Goal: Task Accomplishment & Management: Complete application form

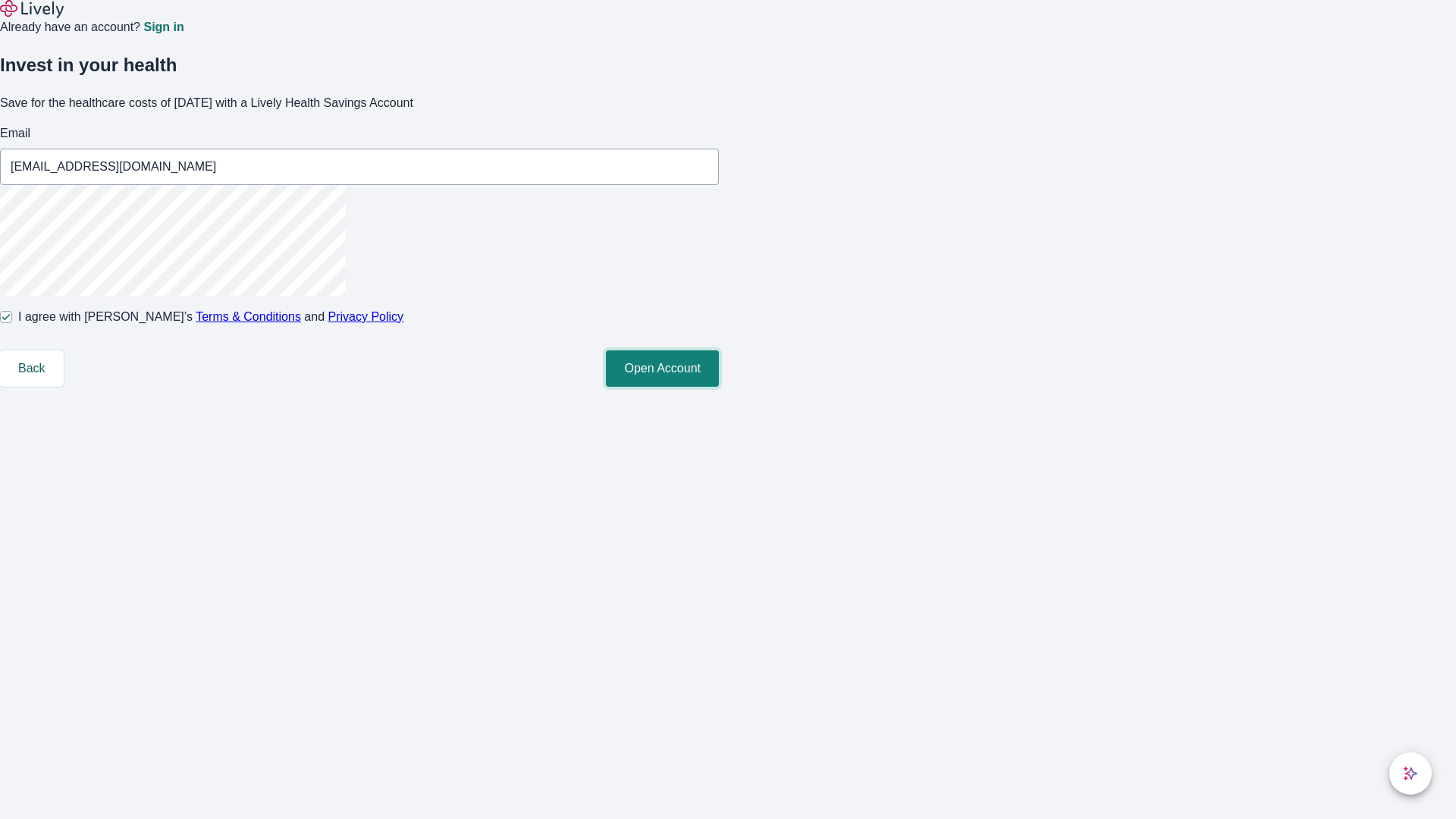
click at [719, 386] on button "Open Account" at bounding box center [662, 369] width 113 height 37
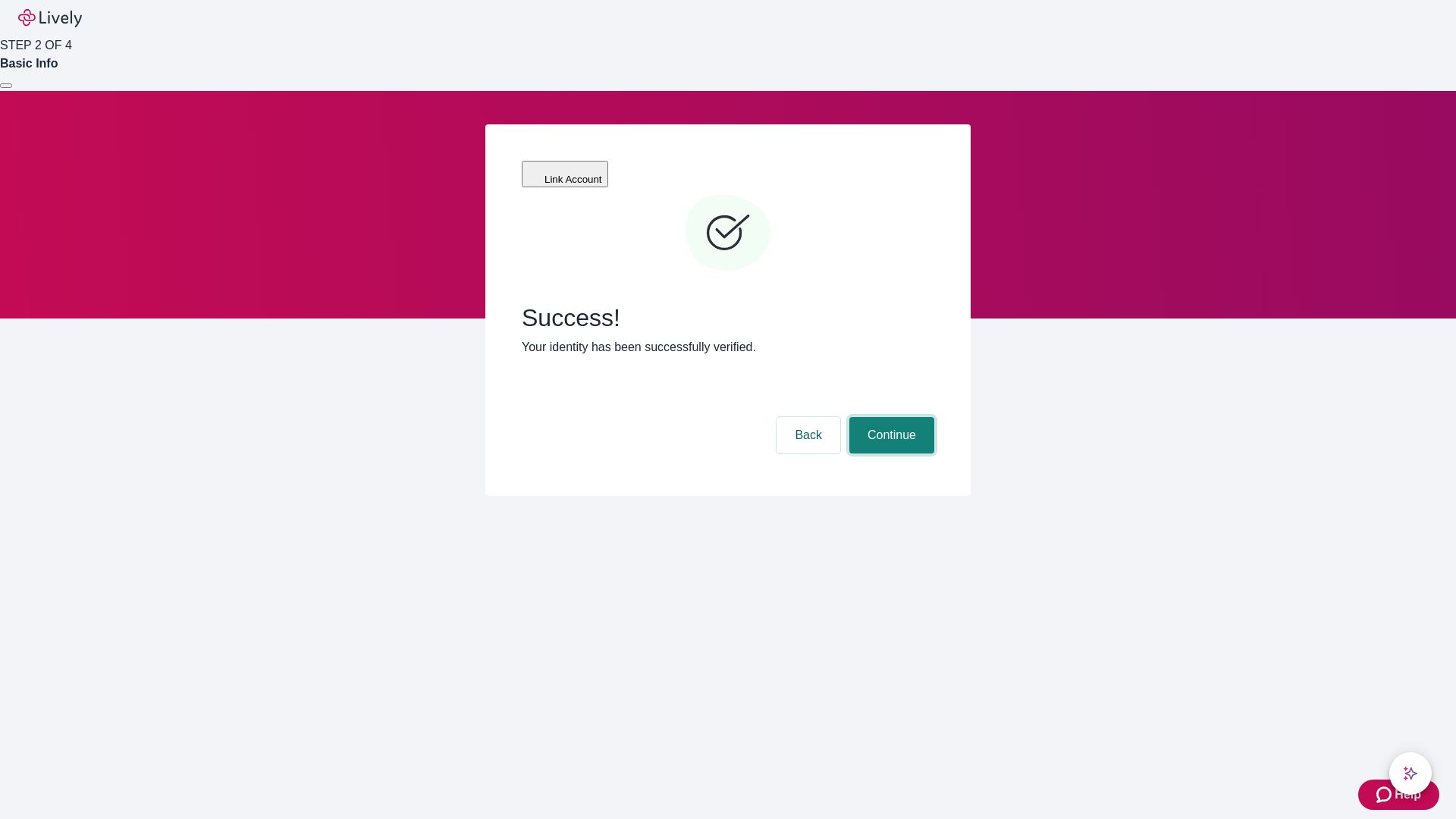
click at [890, 417] on button "Continue" at bounding box center [892, 436] width 85 height 37
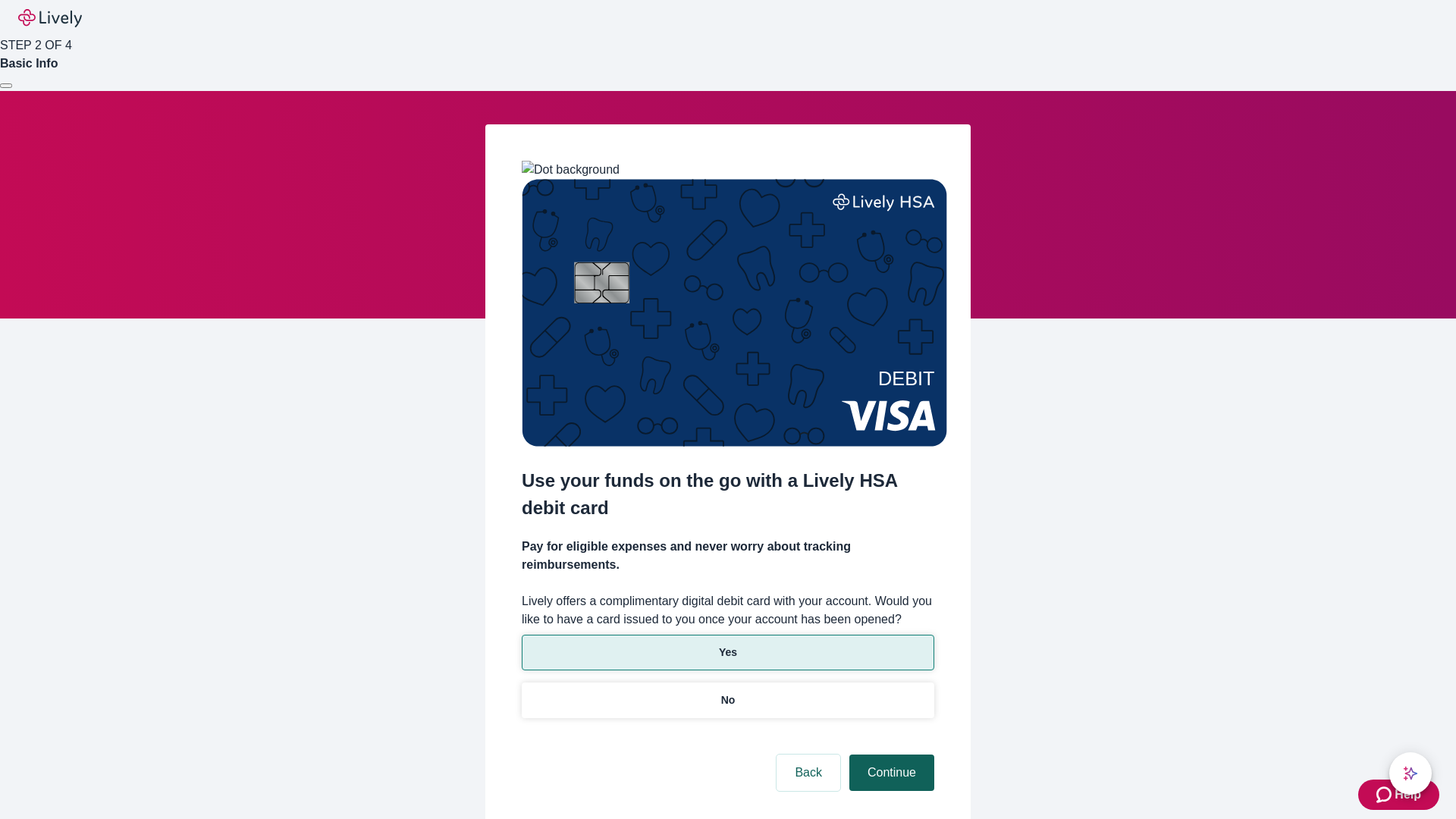
click at [728, 644] on p "Yes" at bounding box center [728, 652] width 18 height 15
click at [890, 754] on button "Continue" at bounding box center [892, 773] width 85 height 37
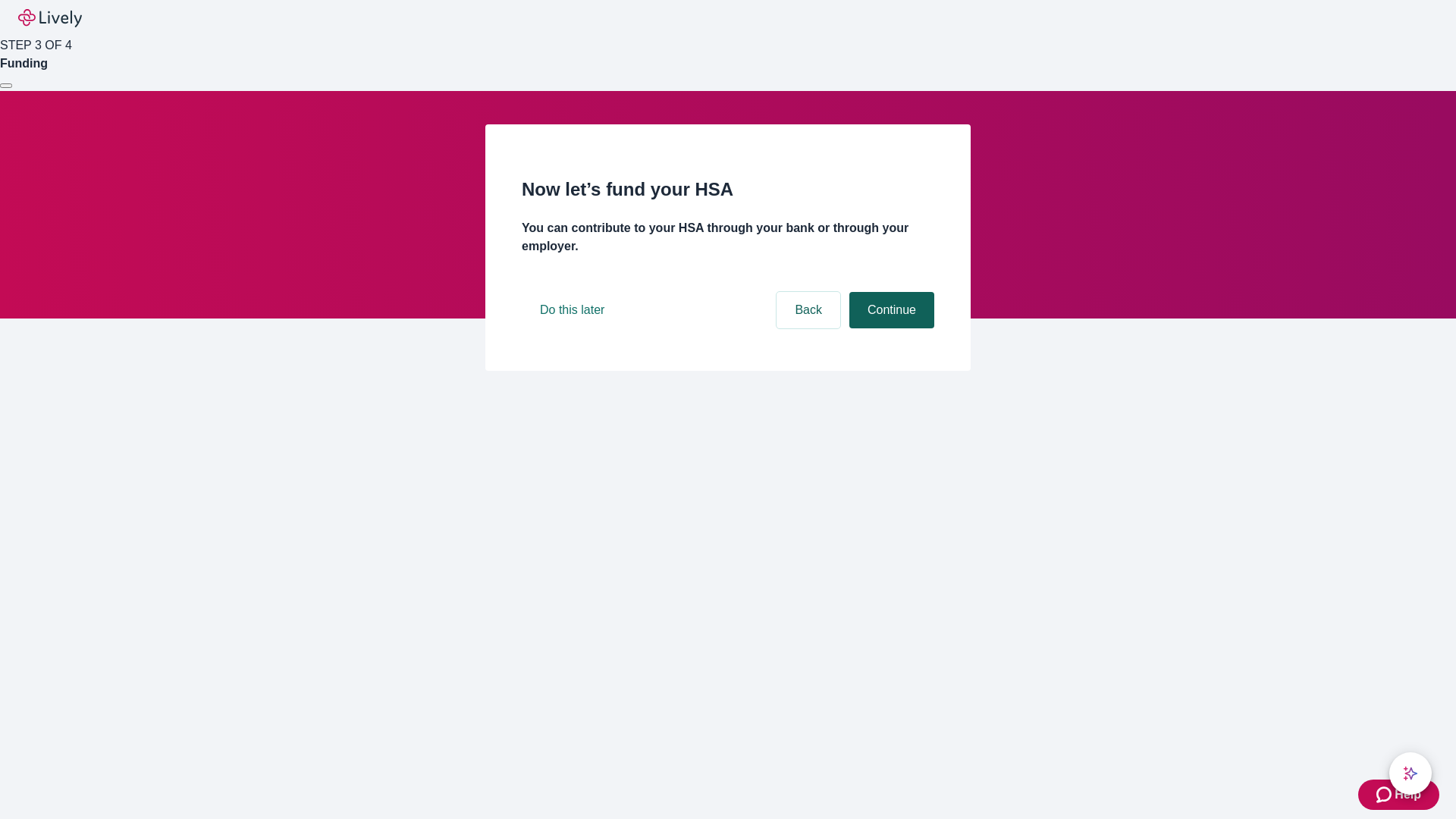
click at [890, 328] on button "Continue" at bounding box center [892, 310] width 85 height 37
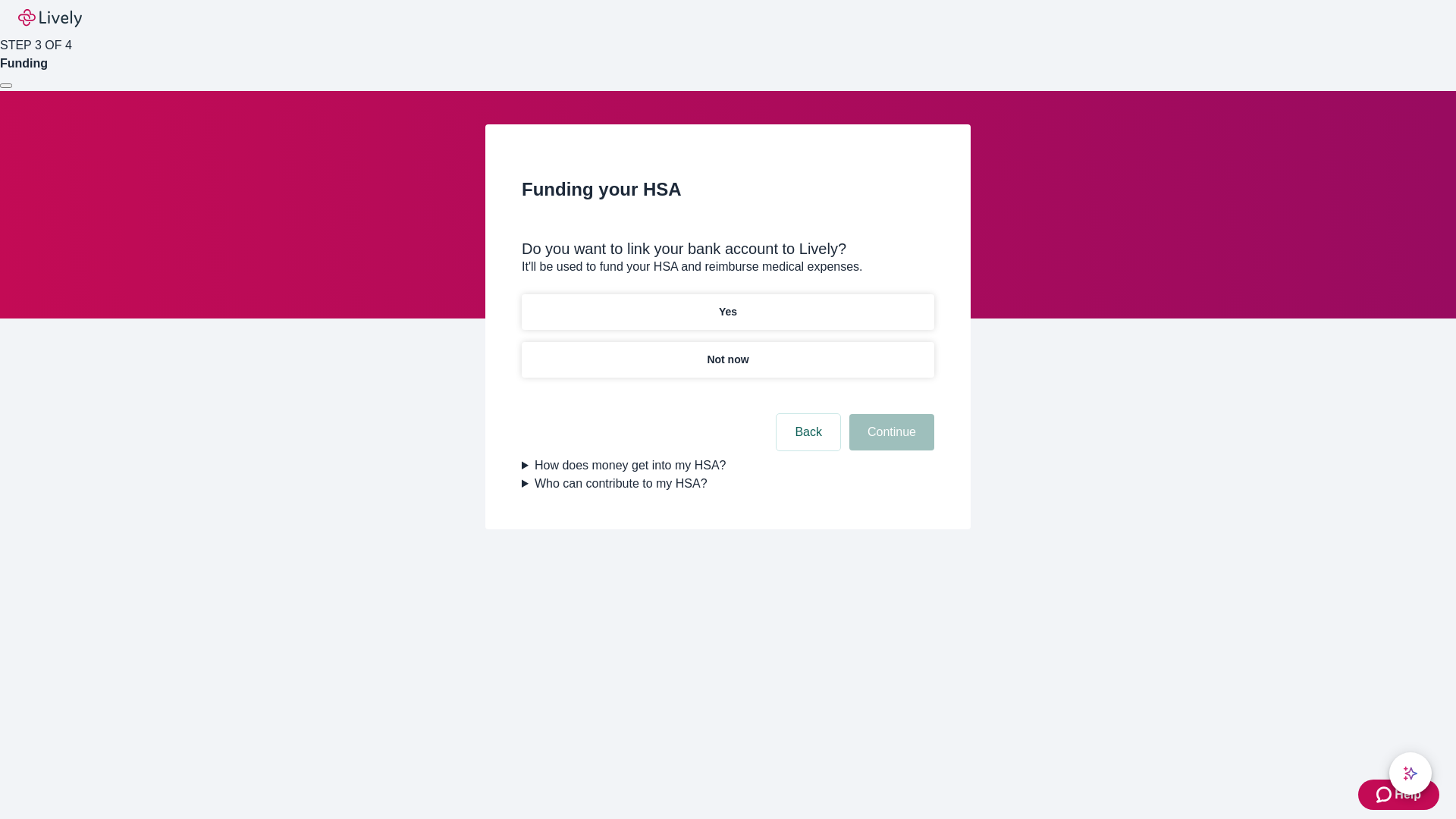
click at [728, 352] on p "Not now" at bounding box center [727, 359] width 42 height 15
click at [890, 441] on button "Continue" at bounding box center [892, 433] width 85 height 37
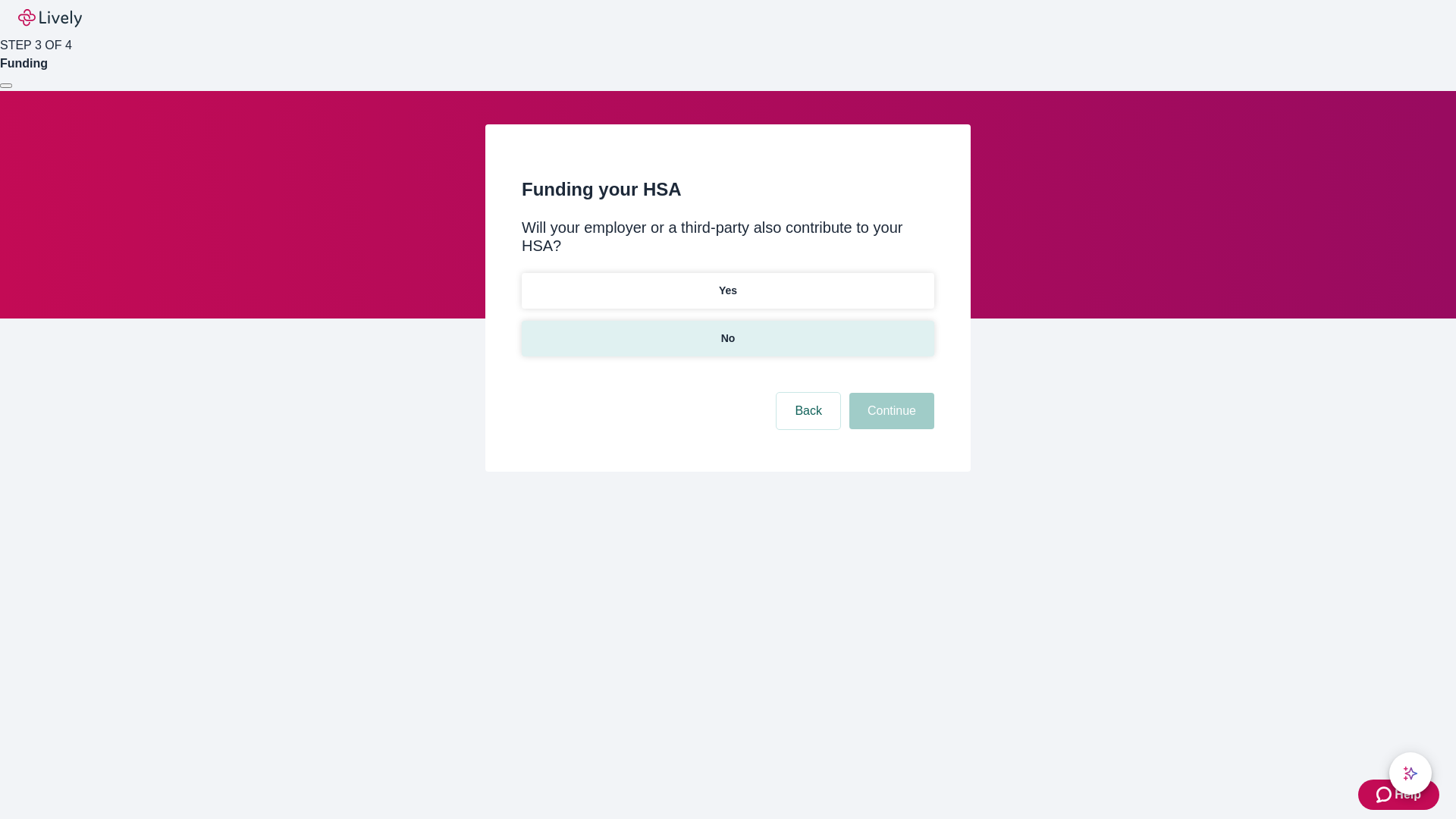
click at [728, 330] on p "No" at bounding box center [728, 338] width 14 height 15
click at [890, 393] on button "Continue" at bounding box center [892, 411] width 85 height 37
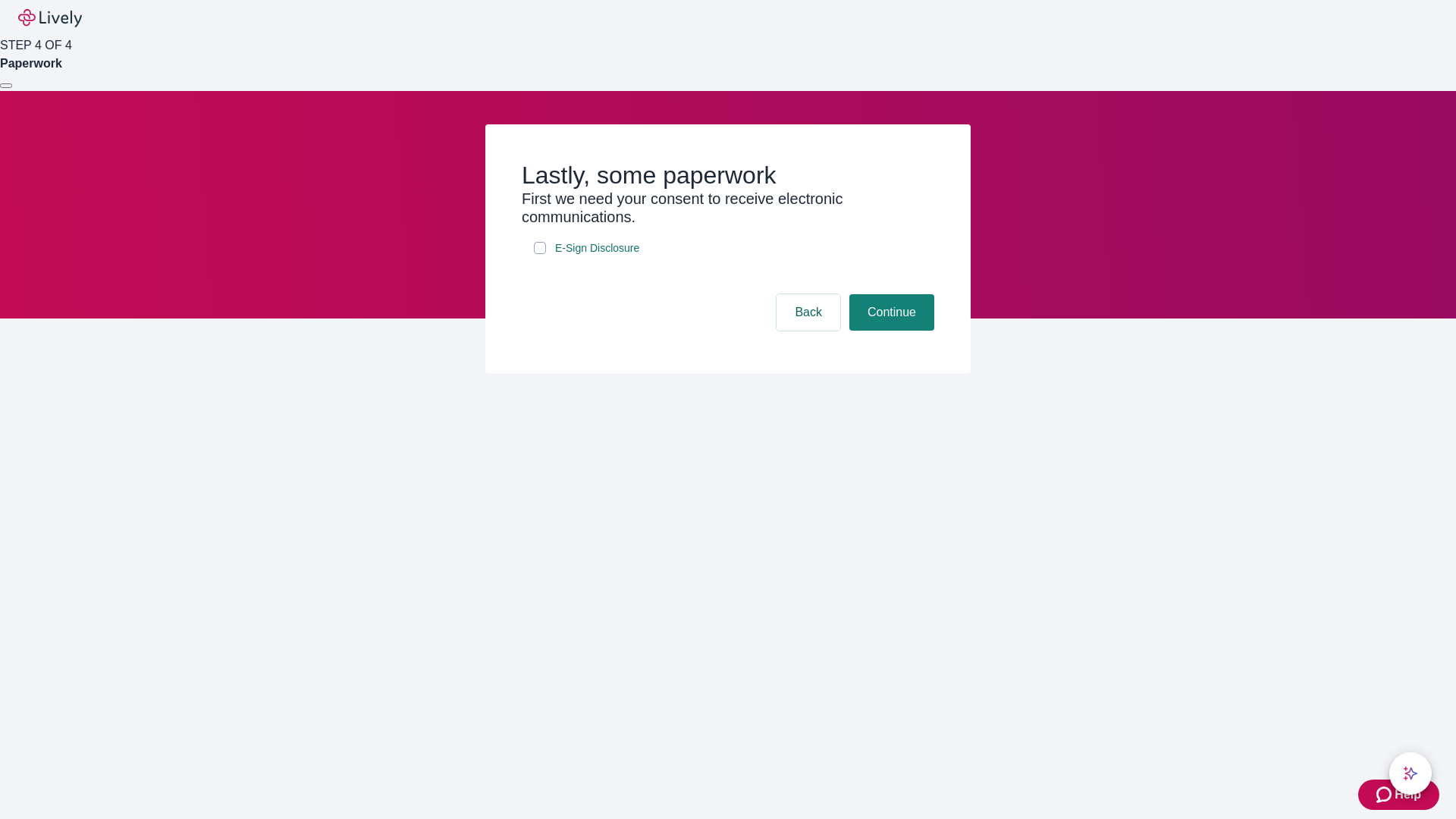
click at [540, 254] on input "E-Sign Disclosure" at bounding box center [540, 247] width 13 height 13
checkbox input "true"
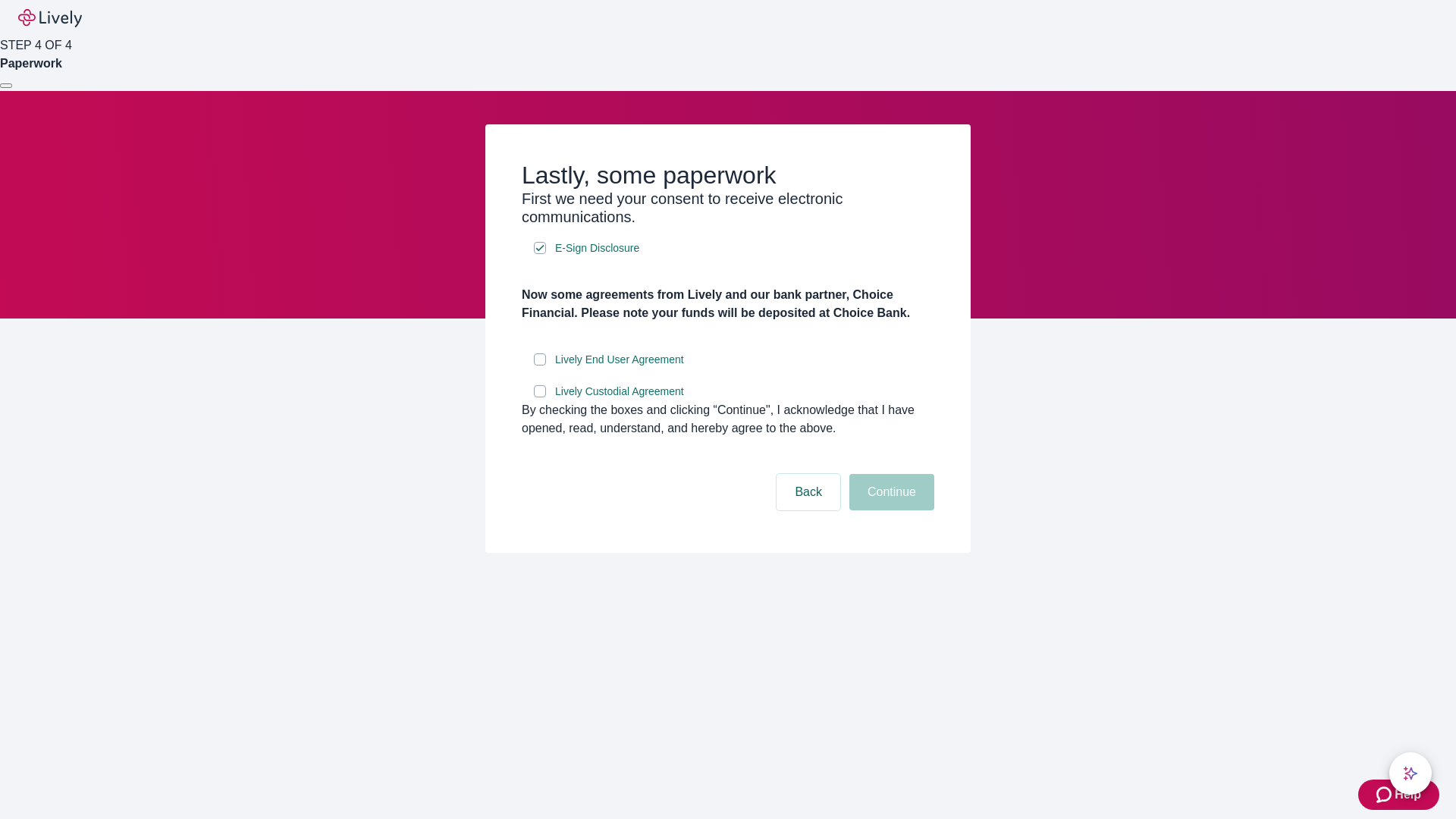
click at [540, 365] on input "Lively End User Agreement" at bounding box center [540, 359] width 13 height 13
checkbox input "true"
click at [540, 397] on input "Lively Custodial Agreement" at bounding box center [540, 391] width 13 height 13
checkbox input "true"
click at [890, 510] on button "Continue" at bounding box center [892, 493] width 85 height 37
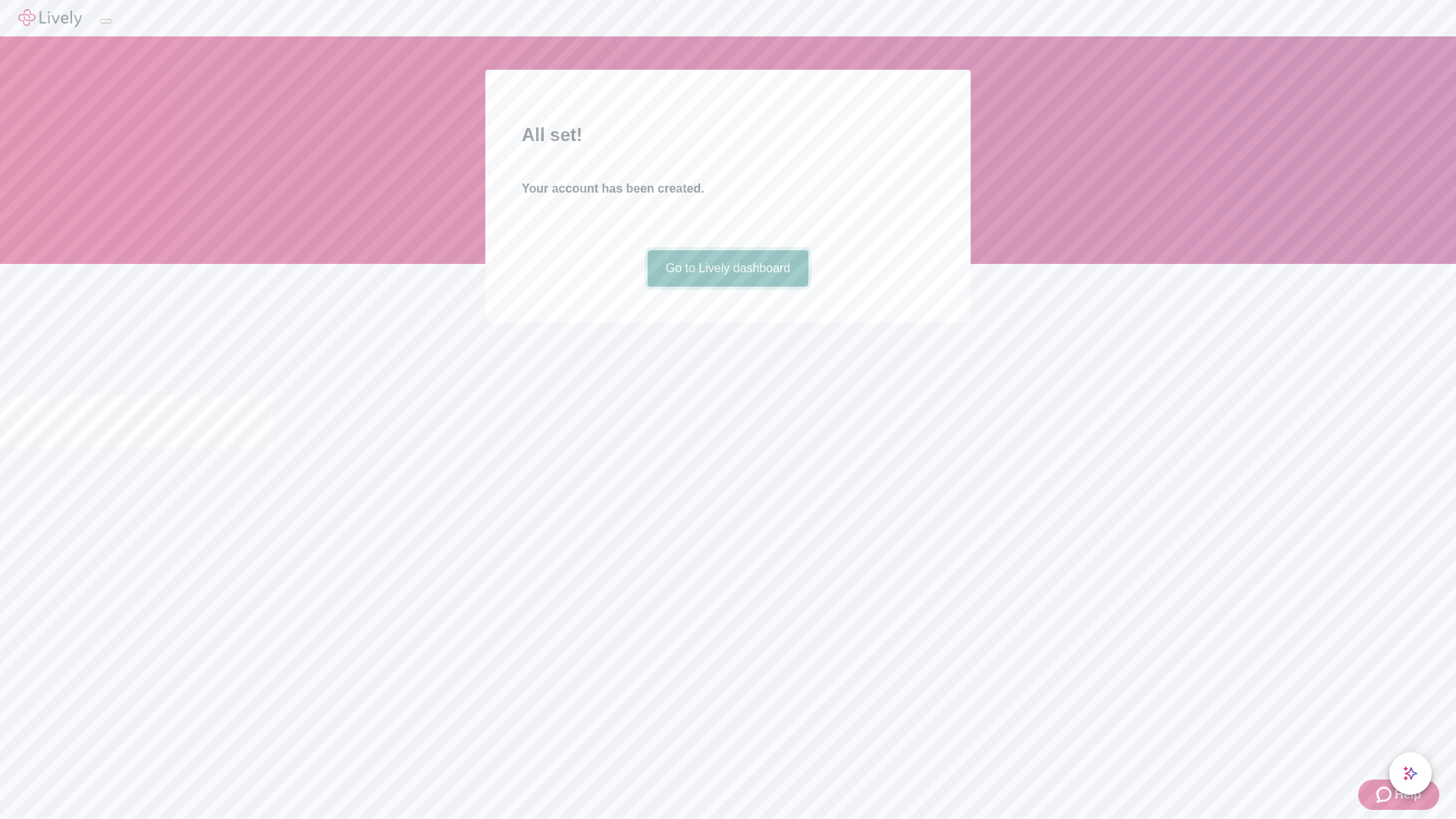
click at [728, 287] on link "Go to Lively dashboard" at bounding box center [728, 268] width 161 height 37
